Goal: Information Seeking & Learning: Understand process/instructions

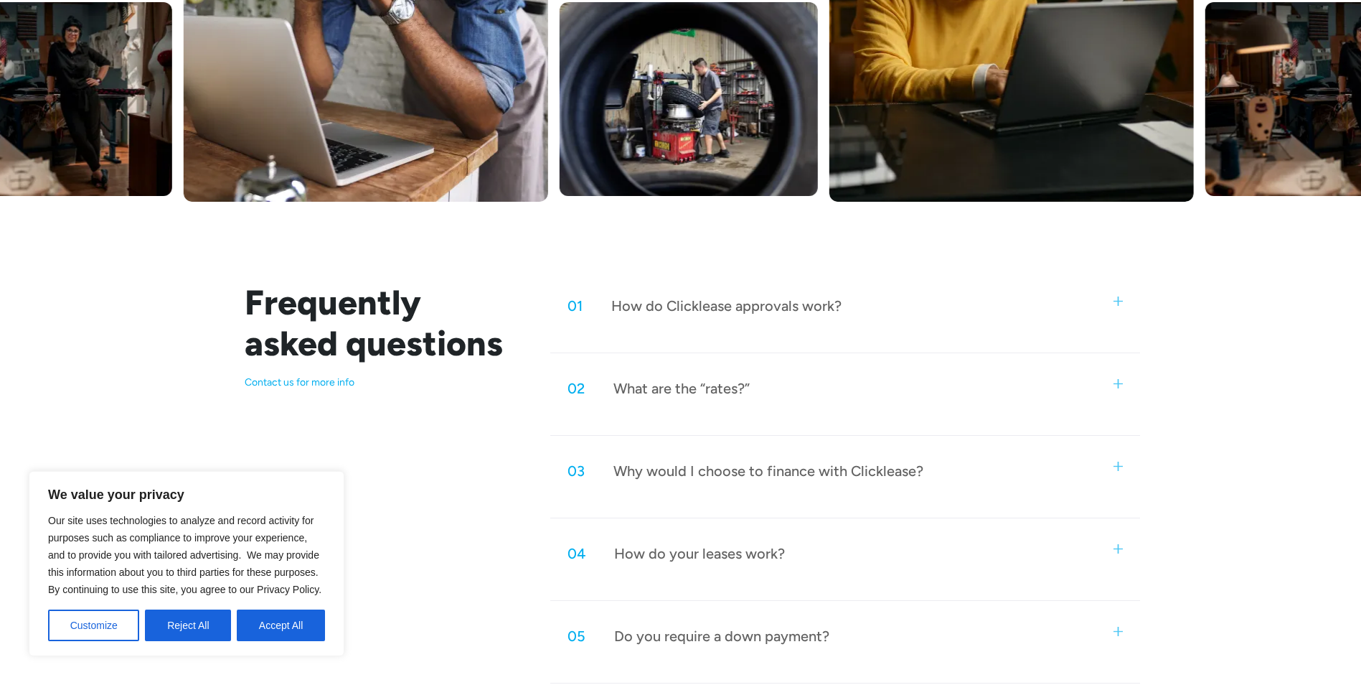
scroll to position [574, 0]
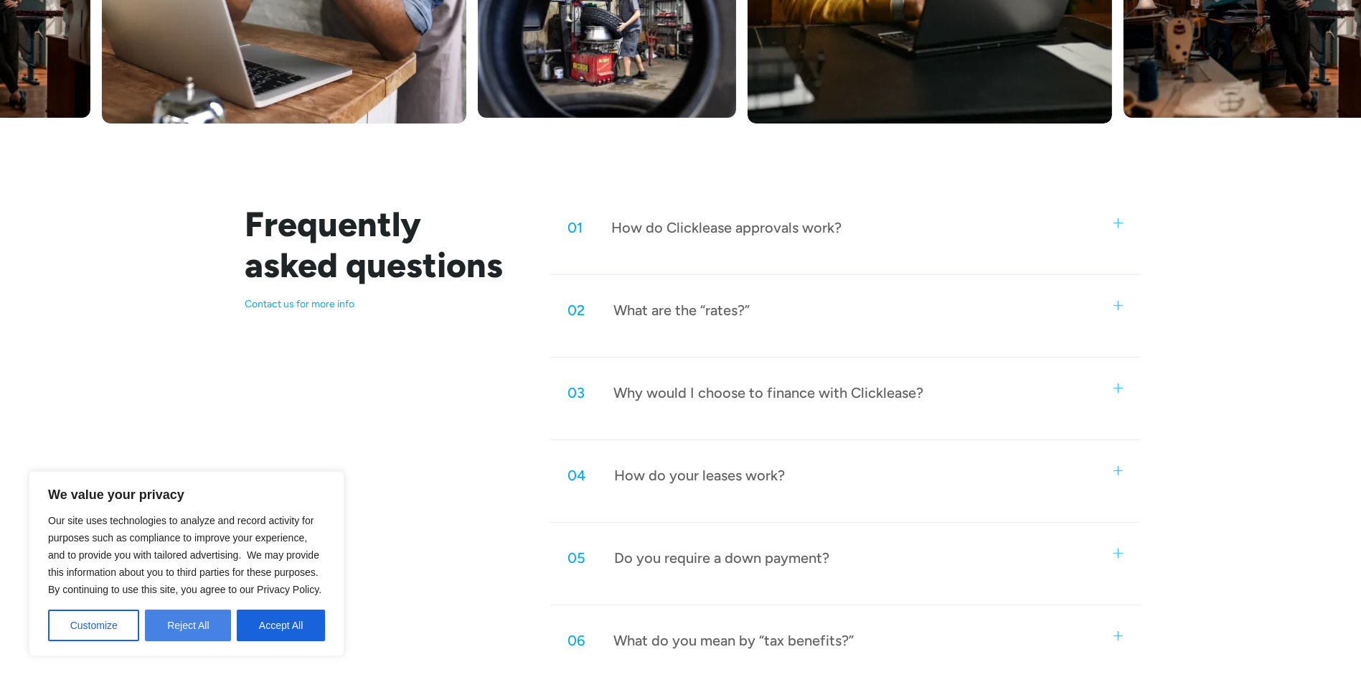
click at [193, 629] on button "Reject All" at bounding box center [188, 625] width 86 height 32
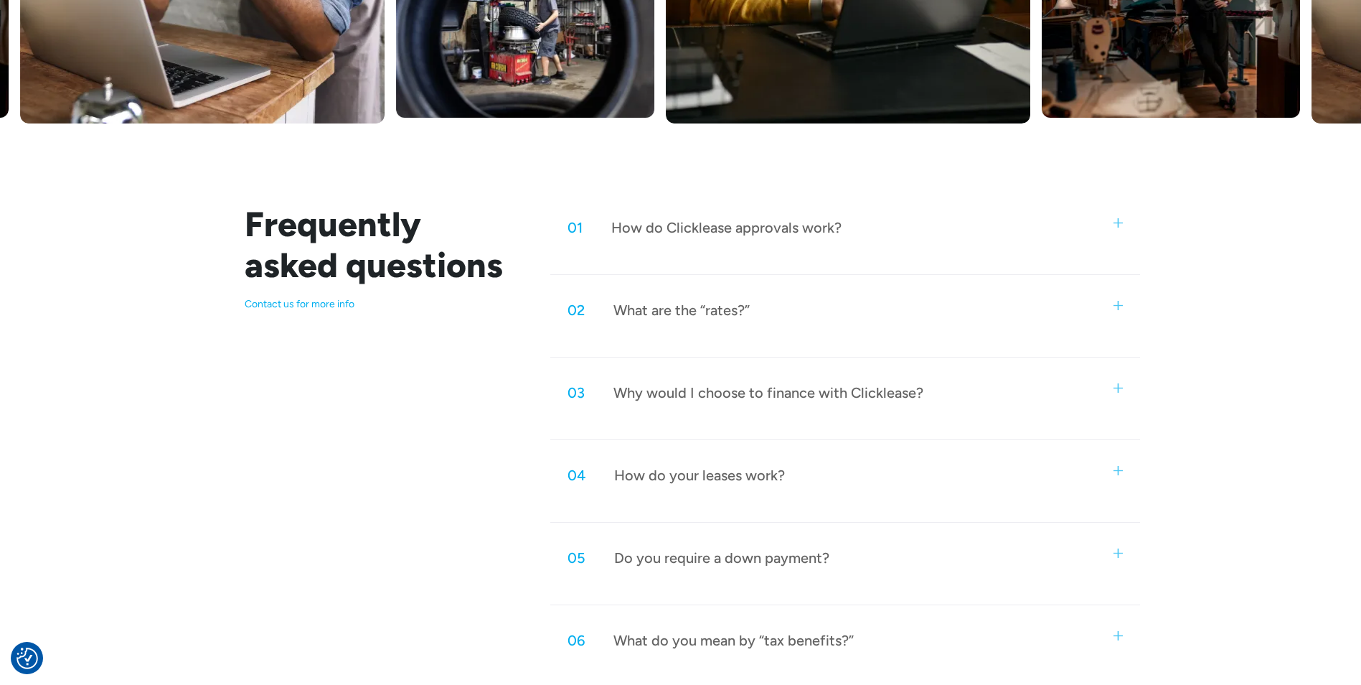
click at [873, 252] on div "01 How do Clicklease approvals work? Using our cutting-edge technology, we crea…" at bounding box center [844, 239] width 589 height 71
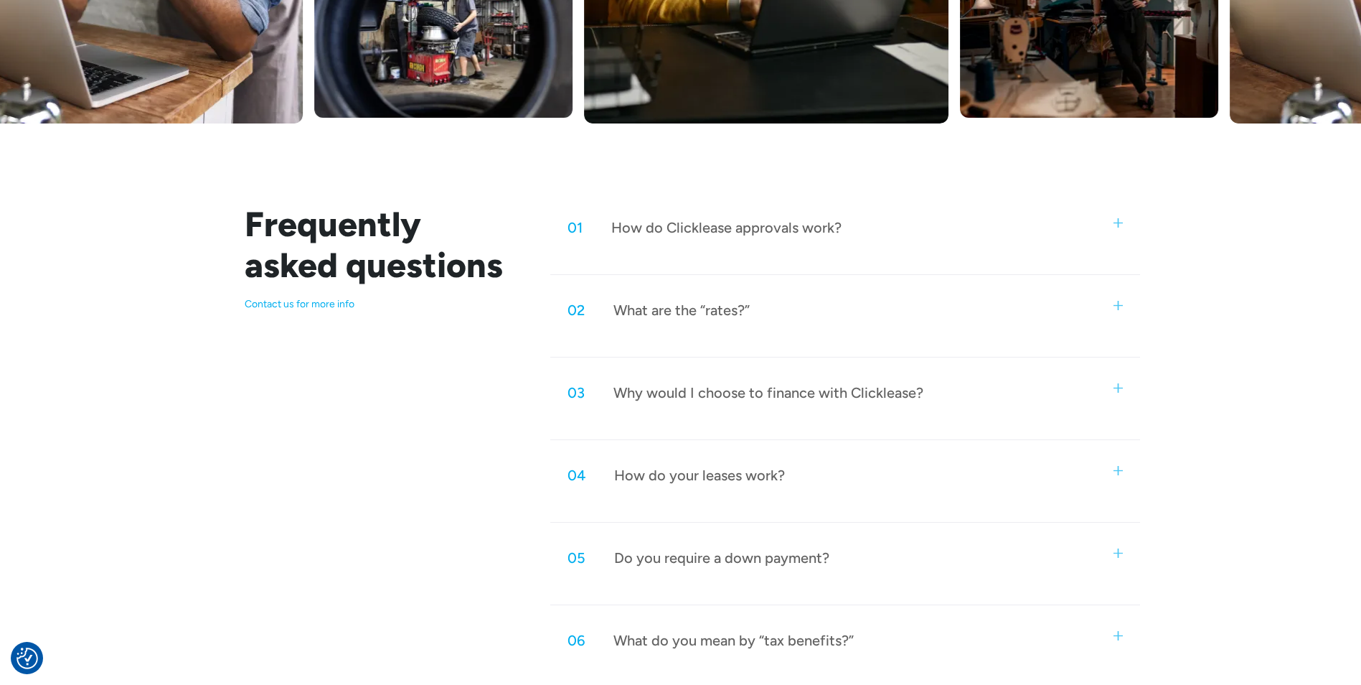
click at [1117, 226] on img at bounding box center [1118, 222] width 9 height 9
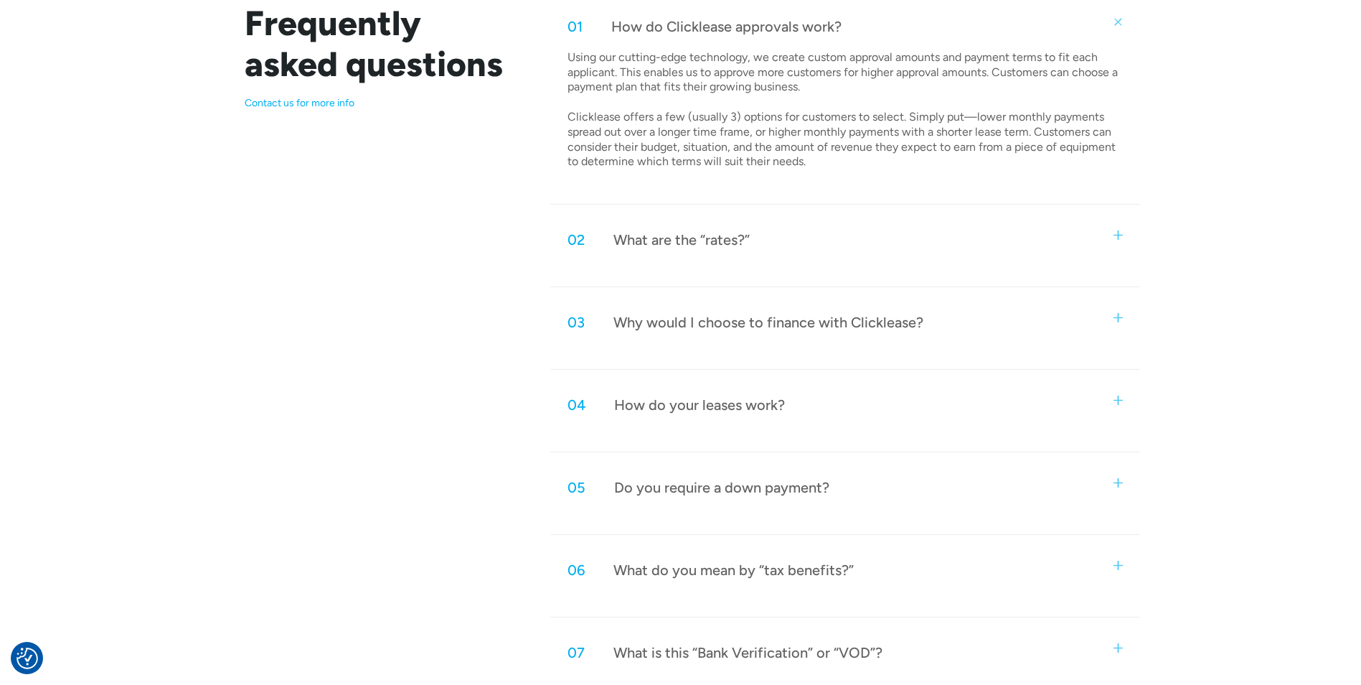
scroll to position [789, 0]
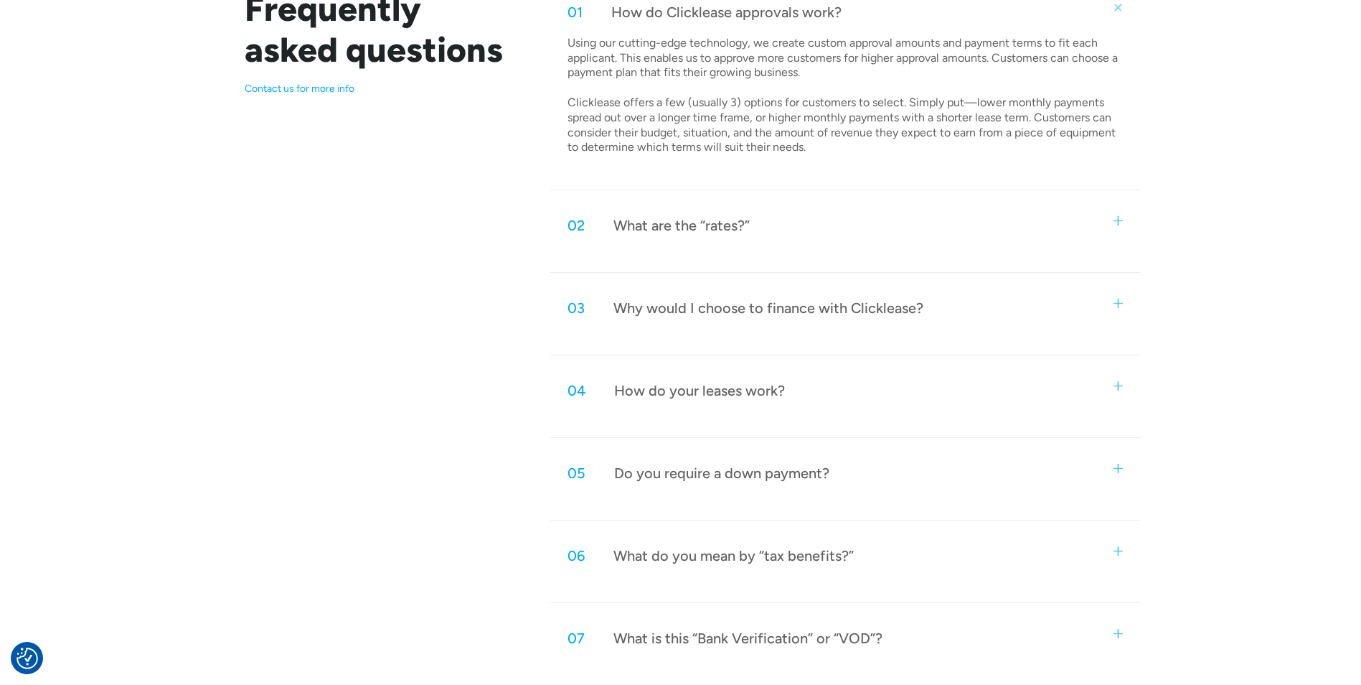
click at [878, 246] on div "02 What are the “rates?”" at bounding box center [844, 225] width 589 height 47
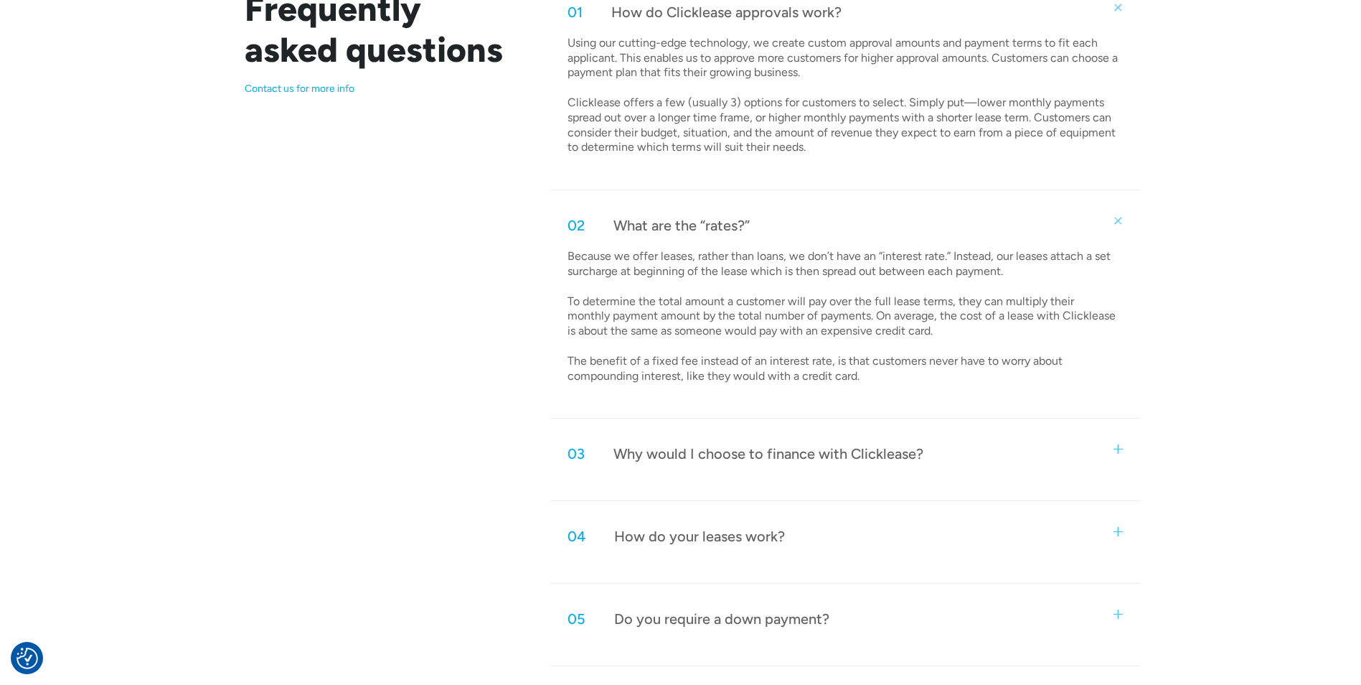
click at [968, 229] on div "02 What are the “rates?”" at bounding box center [844, 225] width 589 height 47
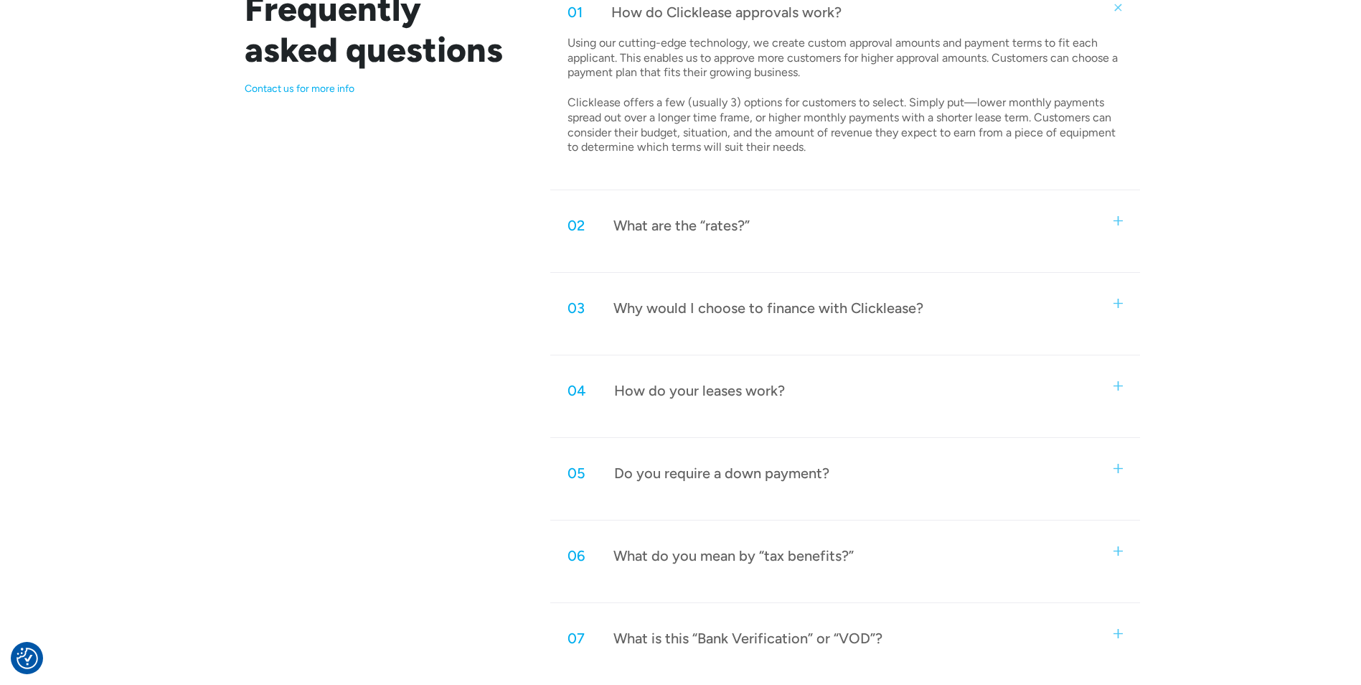
click at [891, 311] on div "Why would I choose to finance with Clicklease?" at bounding box center [769, 308] width 310 height 19
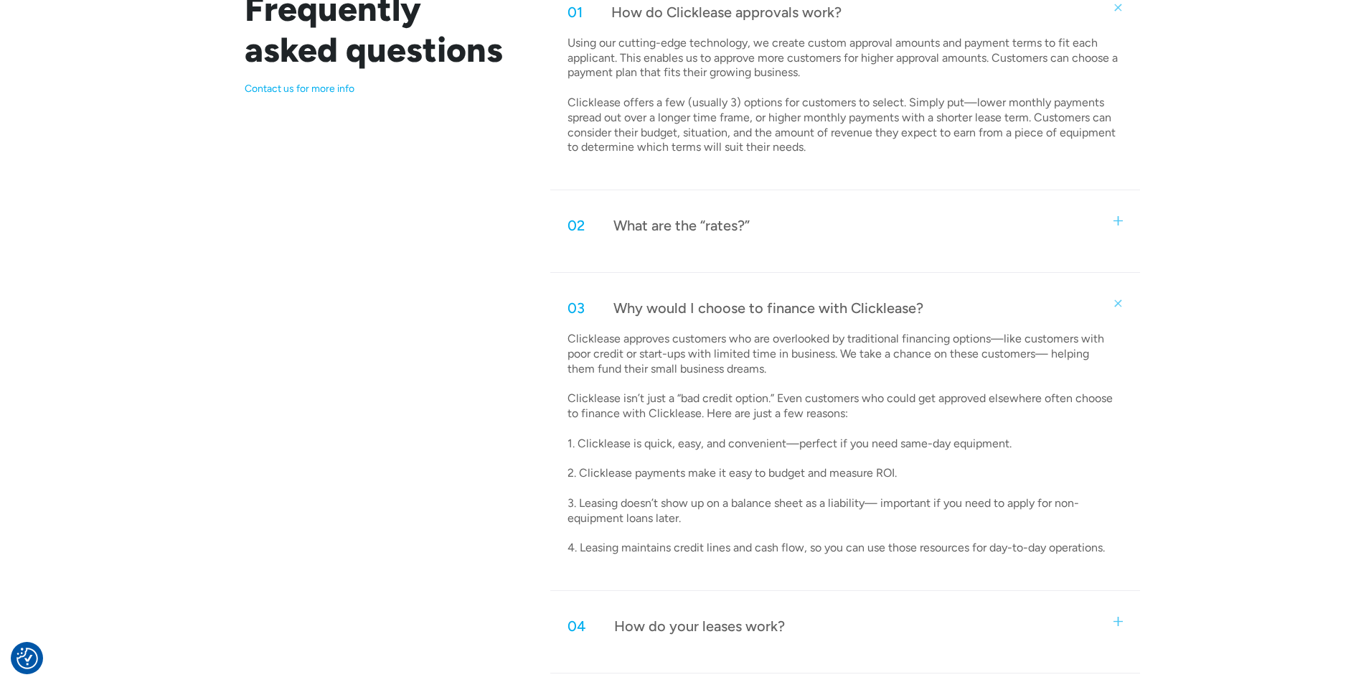
click at [1008, 312] on div "03 Why would I choose to finance with Clicklease?" at bounding box center [844, 307] width 589 height 47
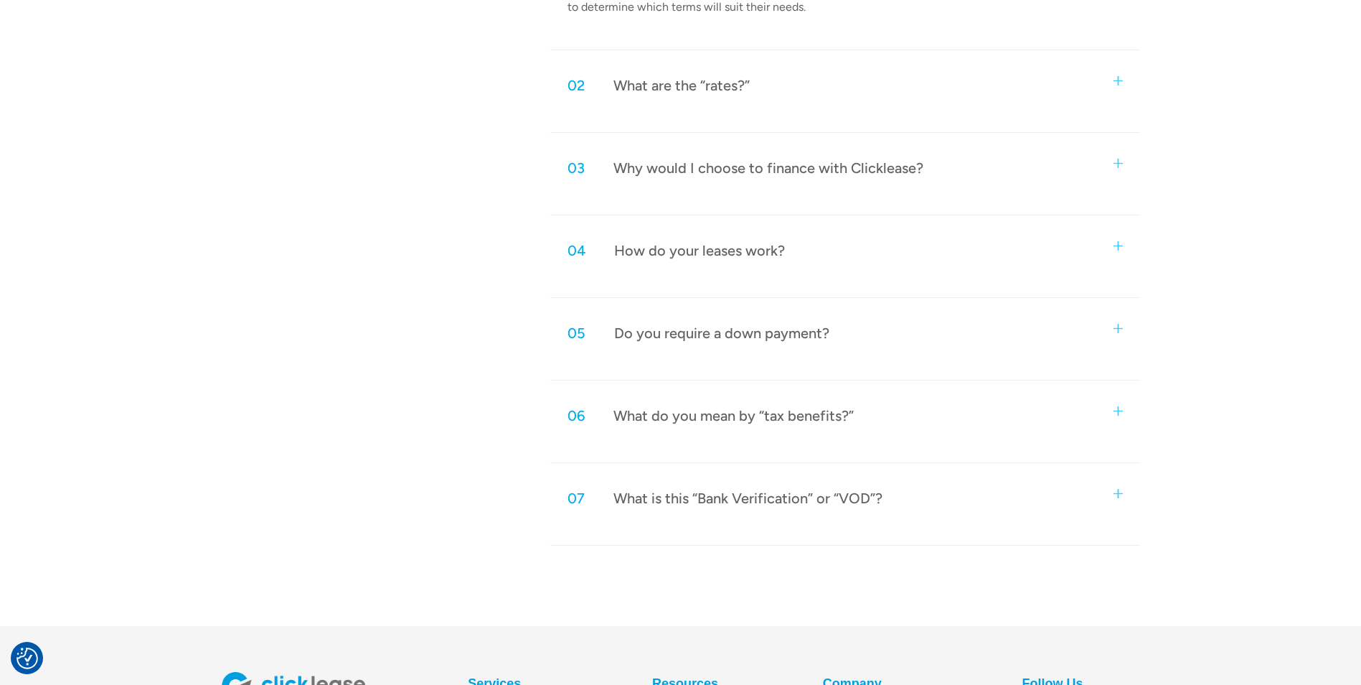
scroll to position [933, 0]
click at [903, 256] on div "04 How do your leases work?" at bounding box center [844, 246] width 589 height 47
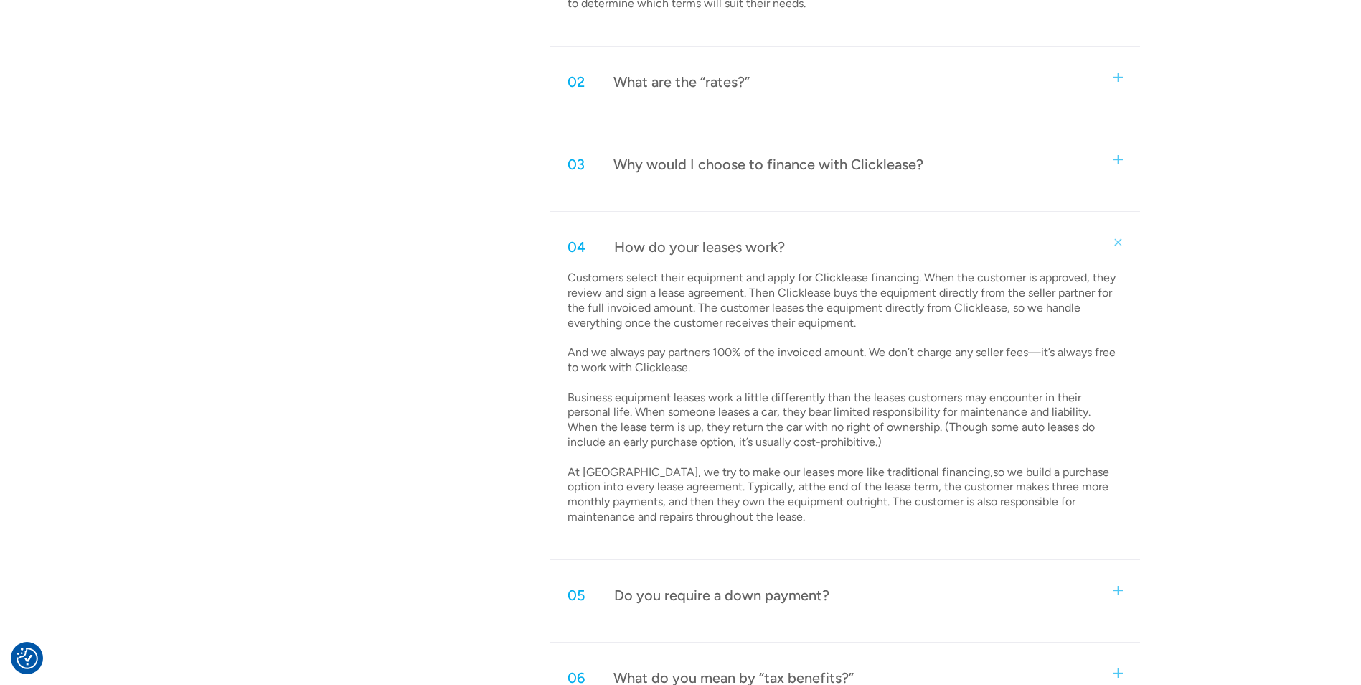
scroll to position [1005, 0]
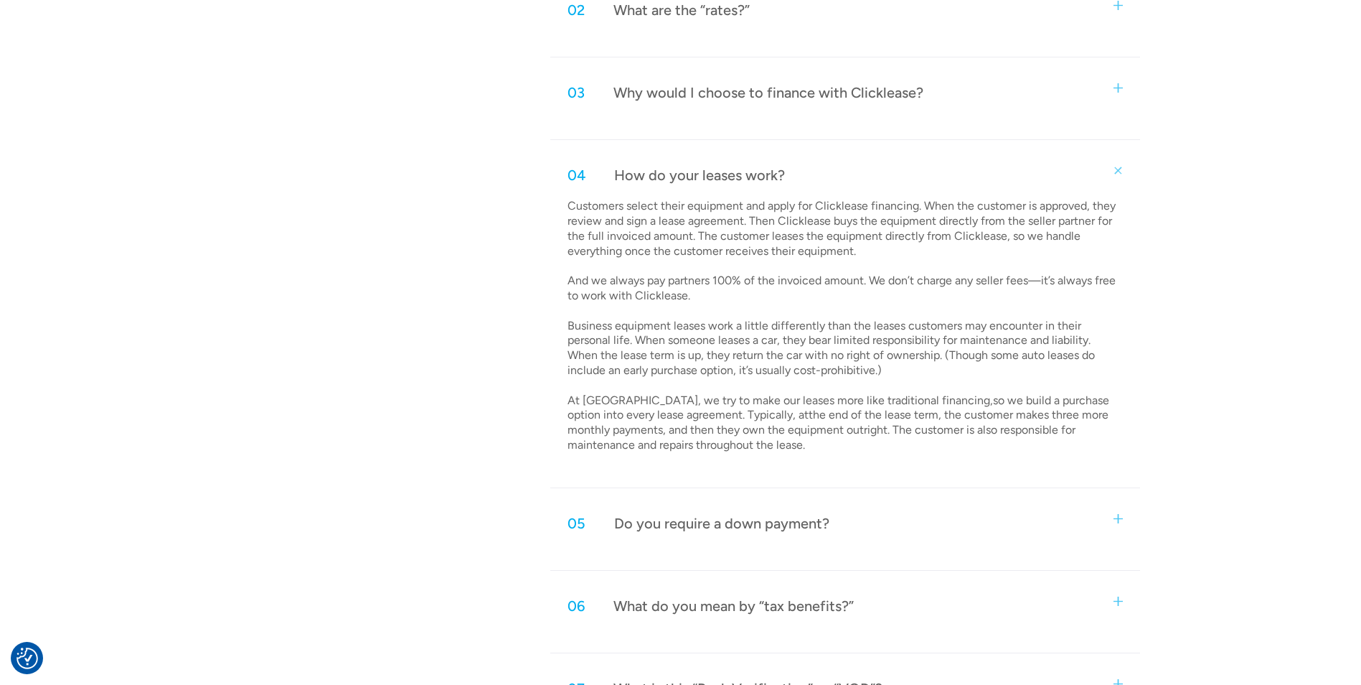
click at [1046, 185] on div "04 How do your leases work?" at bounding box center [844, 174] width 589 height 47
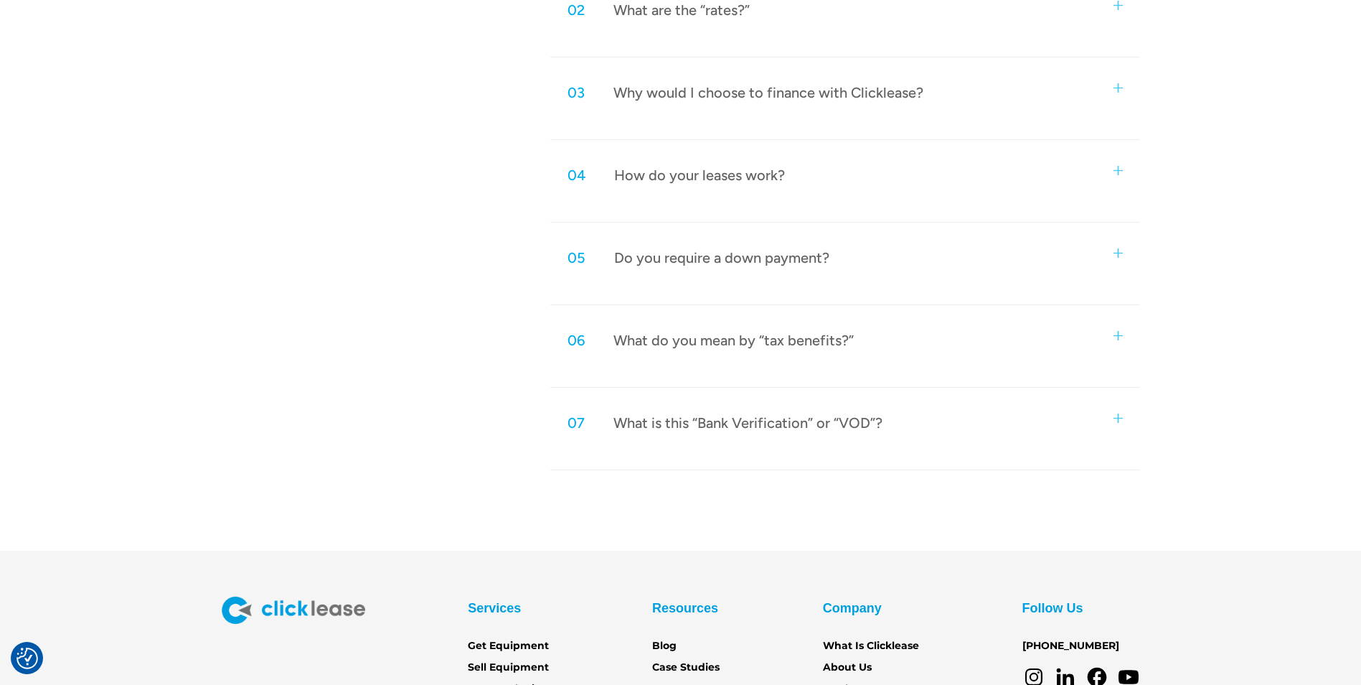
click at [924, 252] on div "05 Do you require a down payment?" at bounding box center [844, 257] width 589 height 47
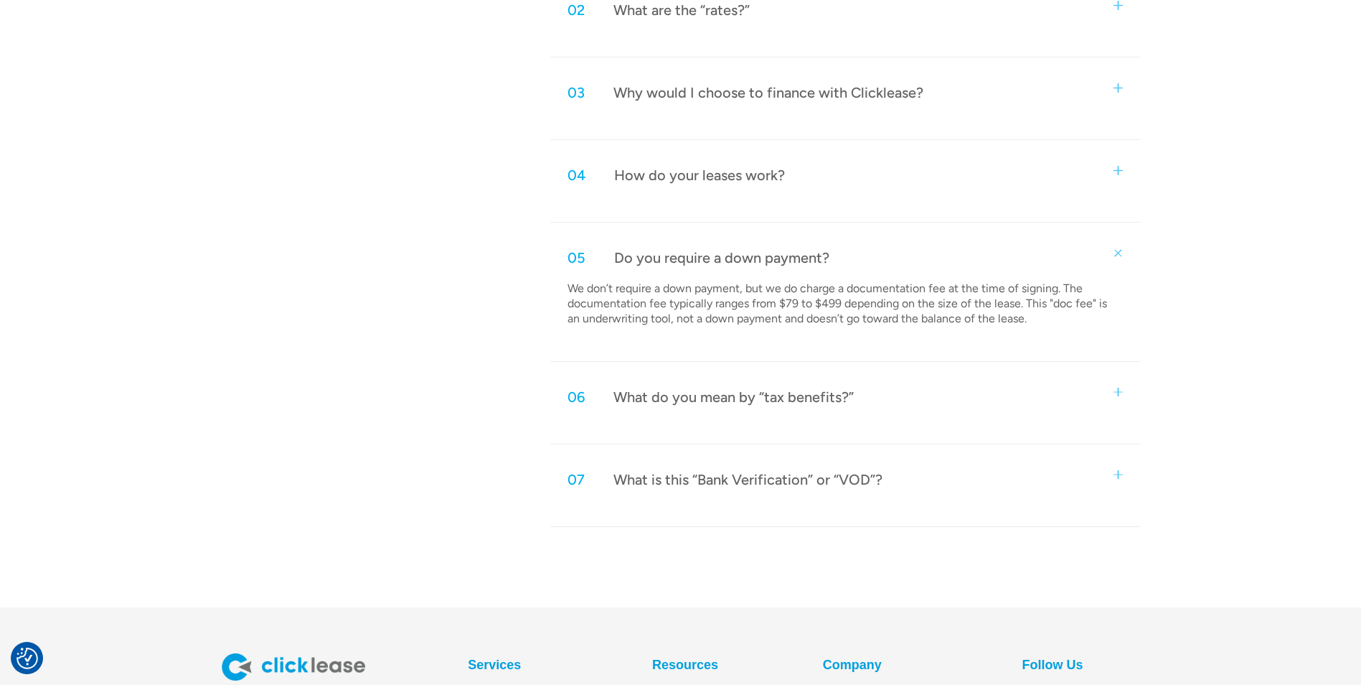
click at [1041, 265] on div "05 Do you require a down payment?" at bounding box center [844, 257] width 589 height 47
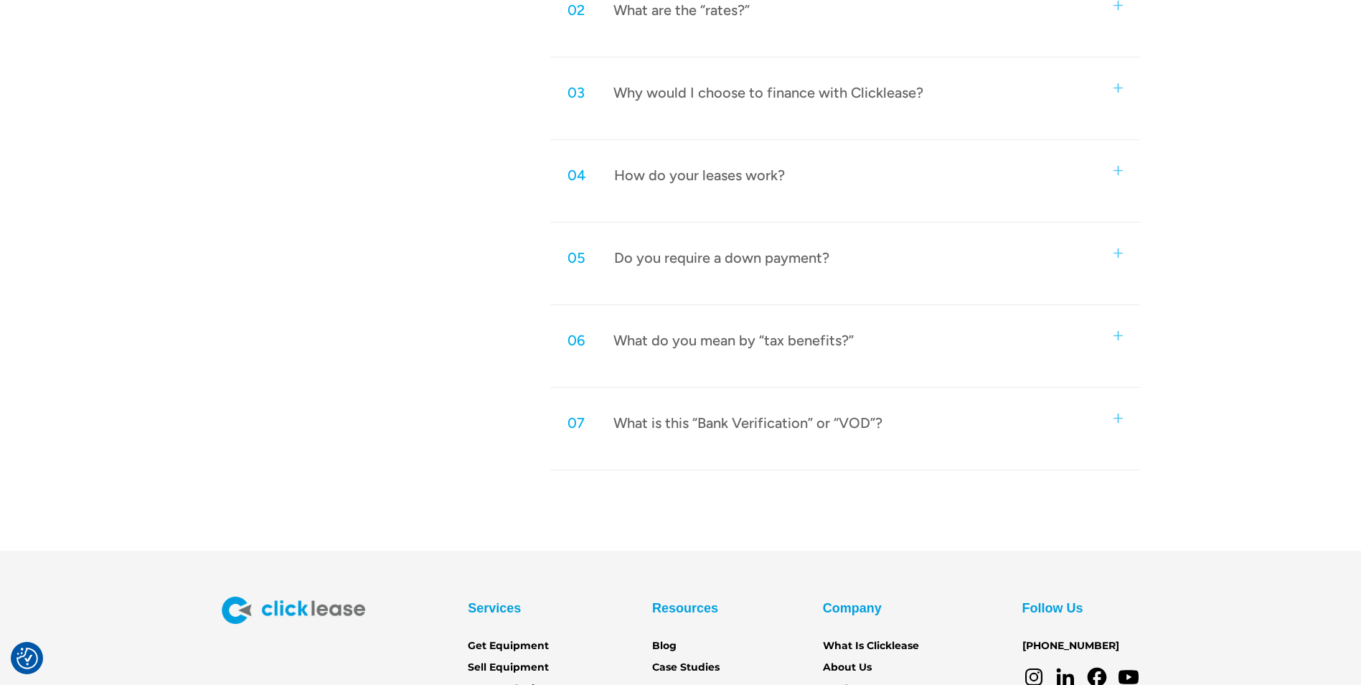
click at [973, 355] on div "06 What do you mean by “tax benefits?”" at bounding box center [844, 340] width 589 height 47
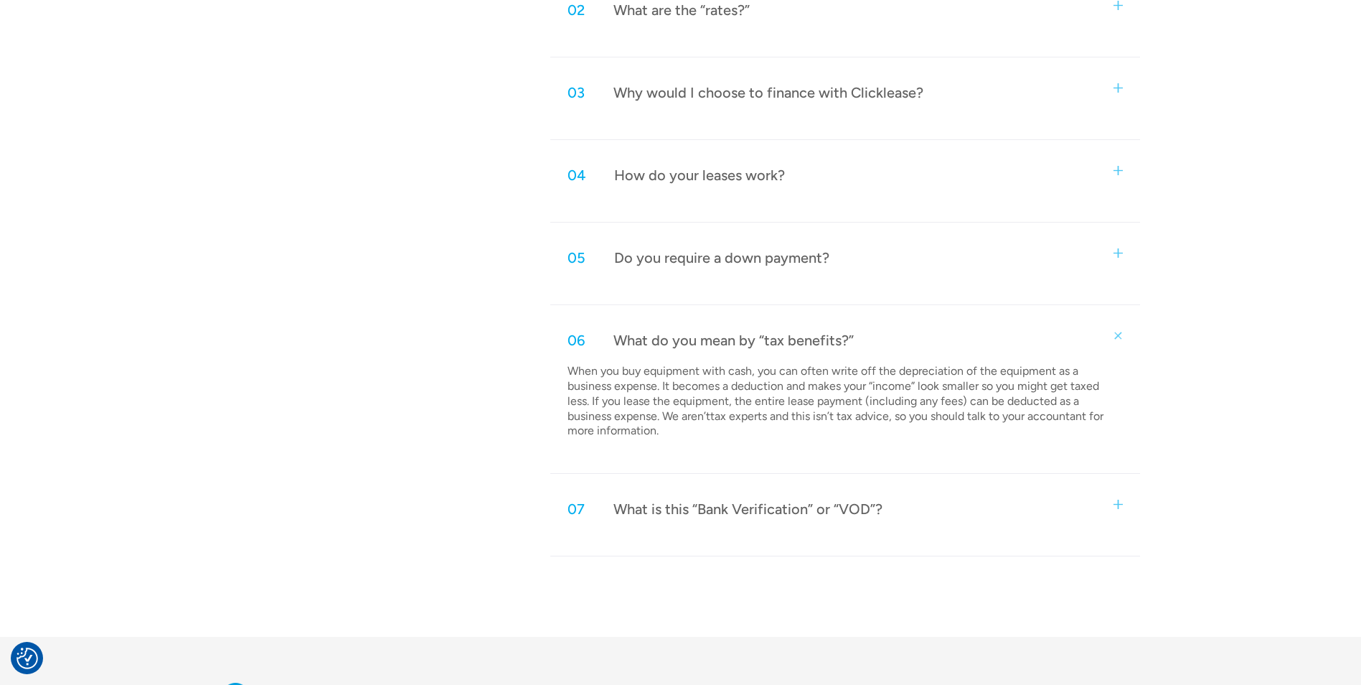
click at [950, 521] on div "07 What is this “Bank Verification” or “VOD”?" at bounding box center [844, 508] width 589 height 47
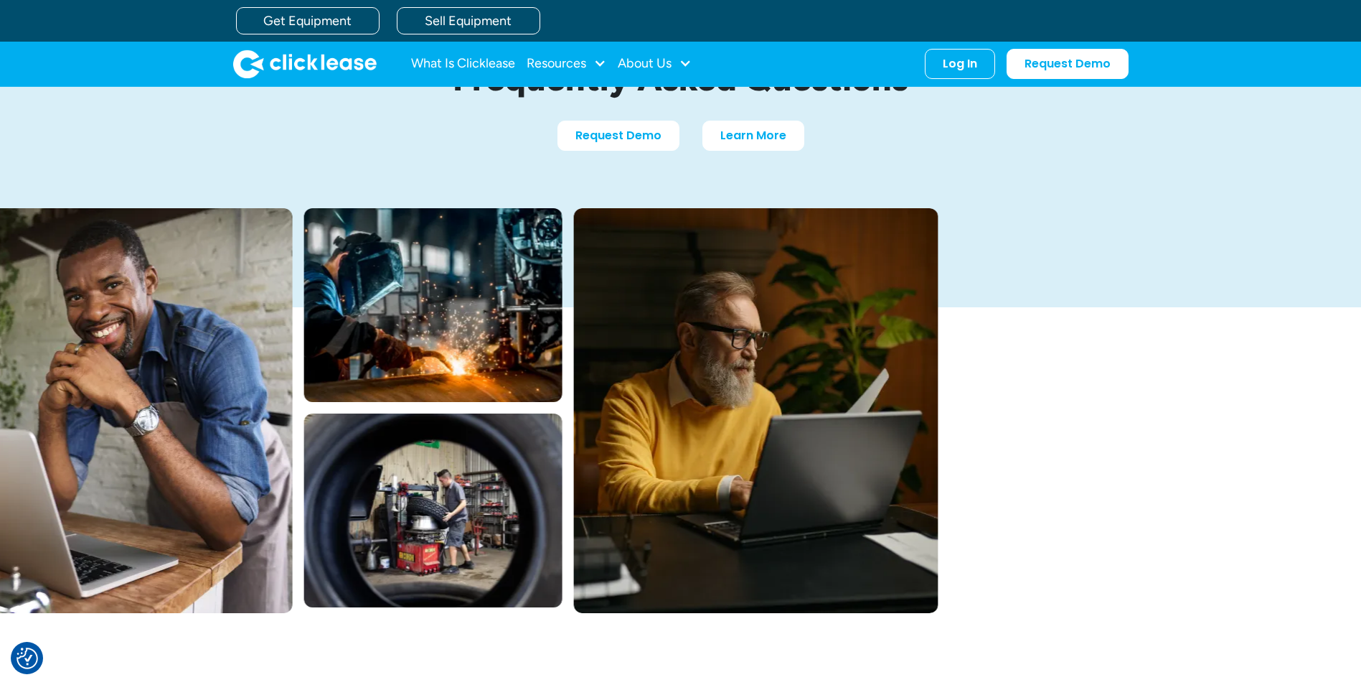
scroll to position [0, 0]
